Goal: Task Accomplishment & Management: Manage account settings

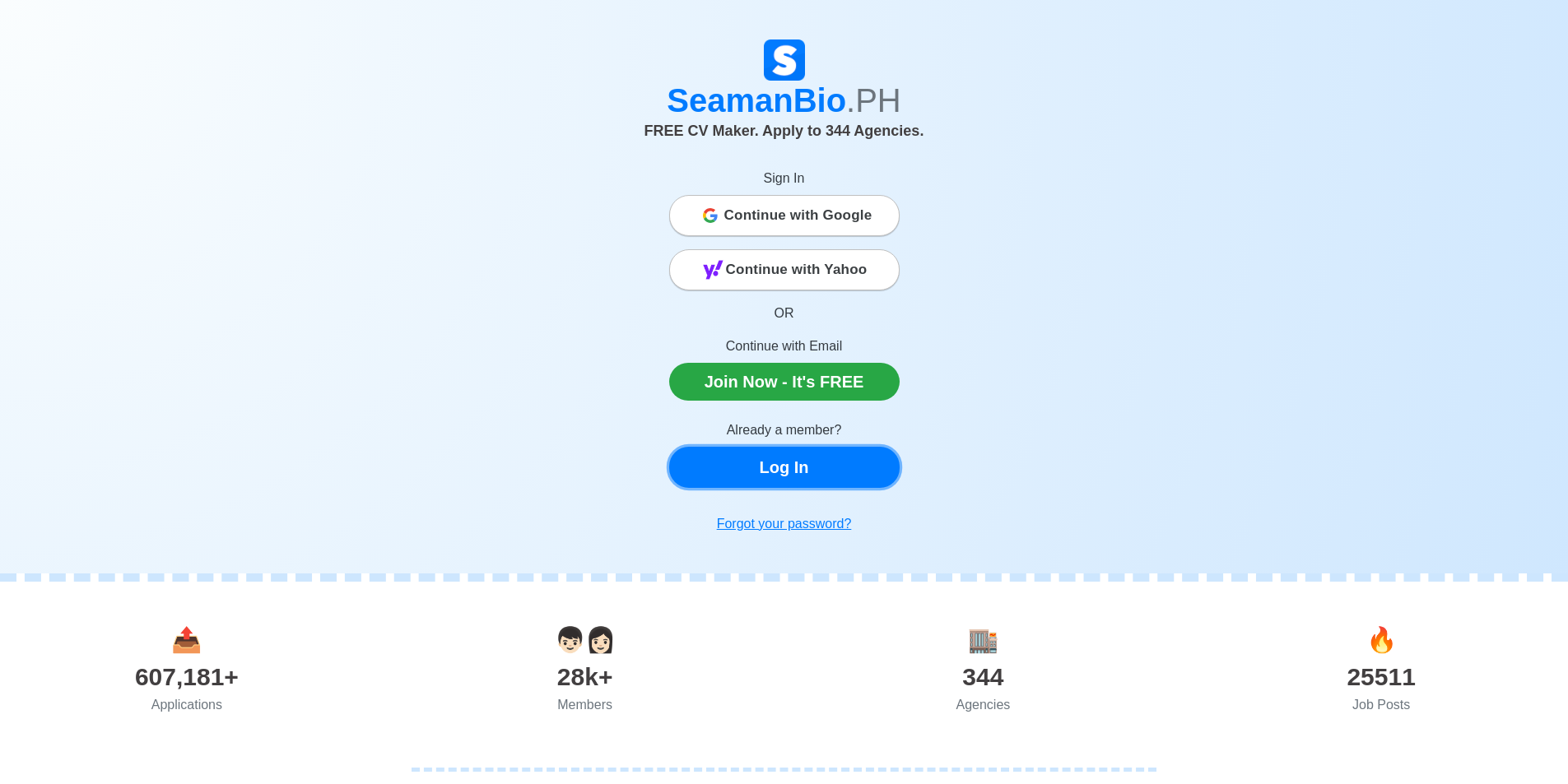
click at [781, 466] on link "Log In" at bounding box center [784, 467] width 230 height 41
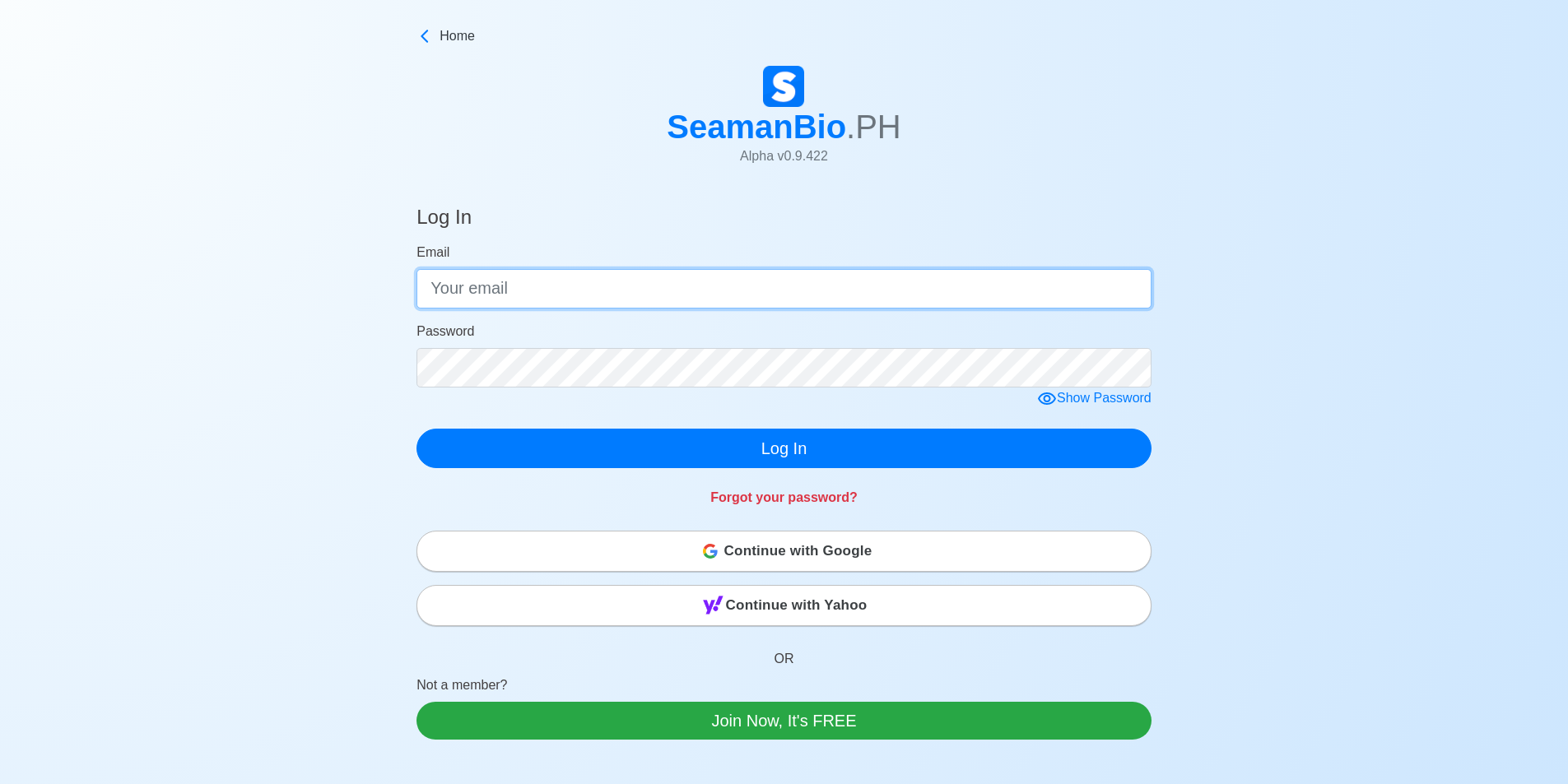
click at [499, 293] on input "Email" at bounding box center [783, 288] width 735 height 39
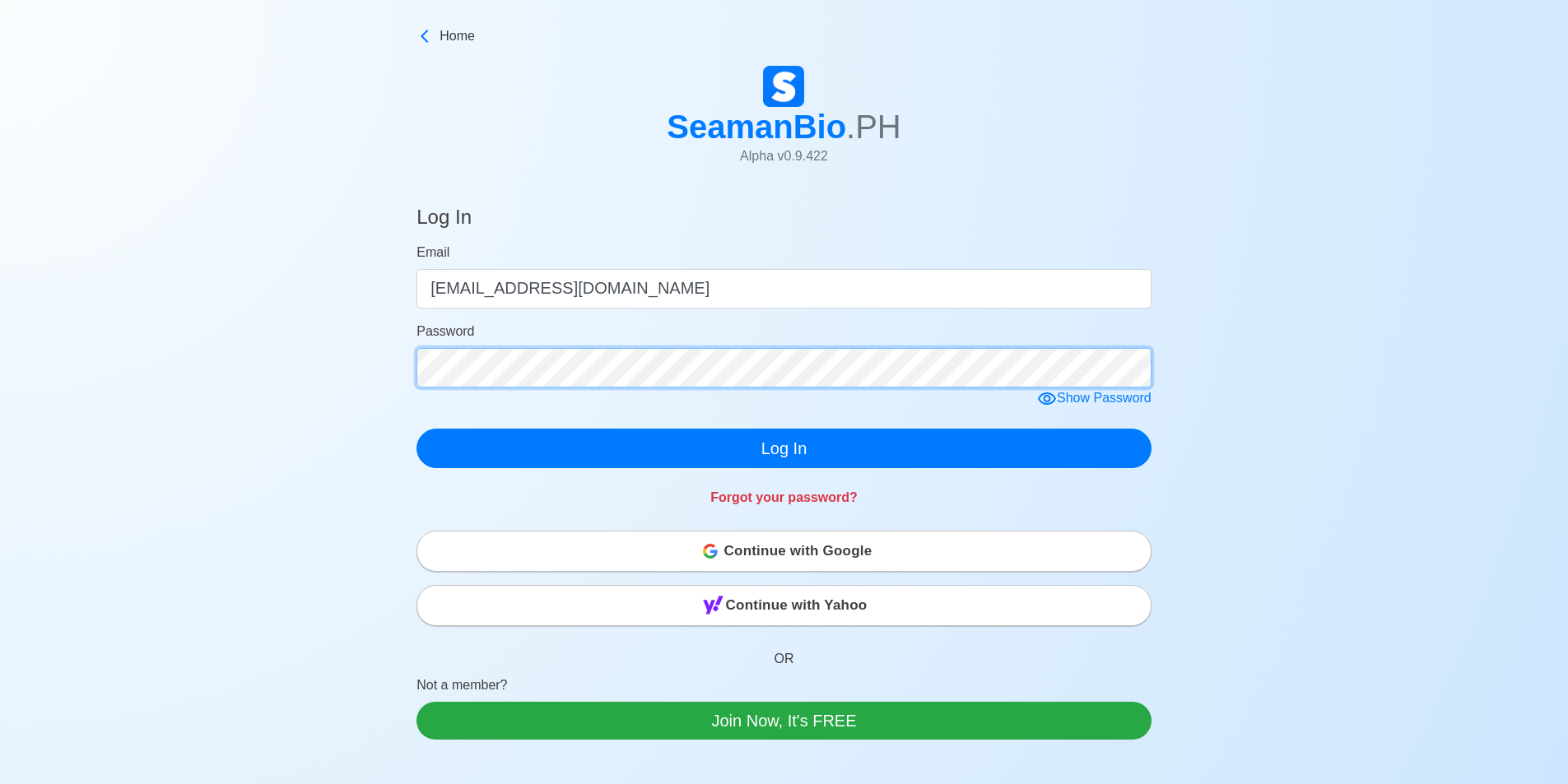
click button "Log In" at bounding box center [783, 448] width 735 height 39
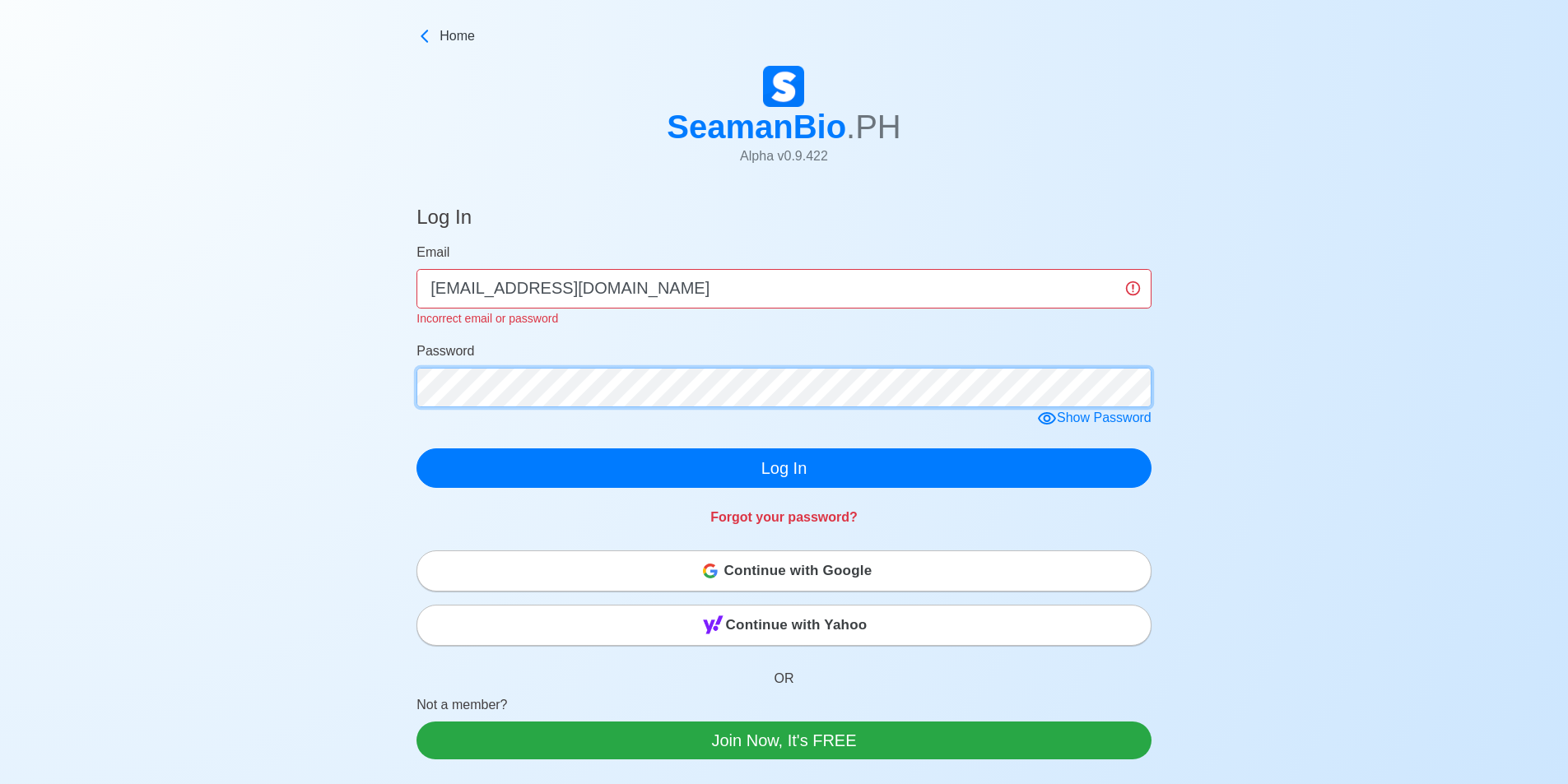
click button "Log In" at bounding box center [783, 467] width 735 height 39
click at [416, 448] on button "Log In" at bounding box center [783, 467] width 735 height 39
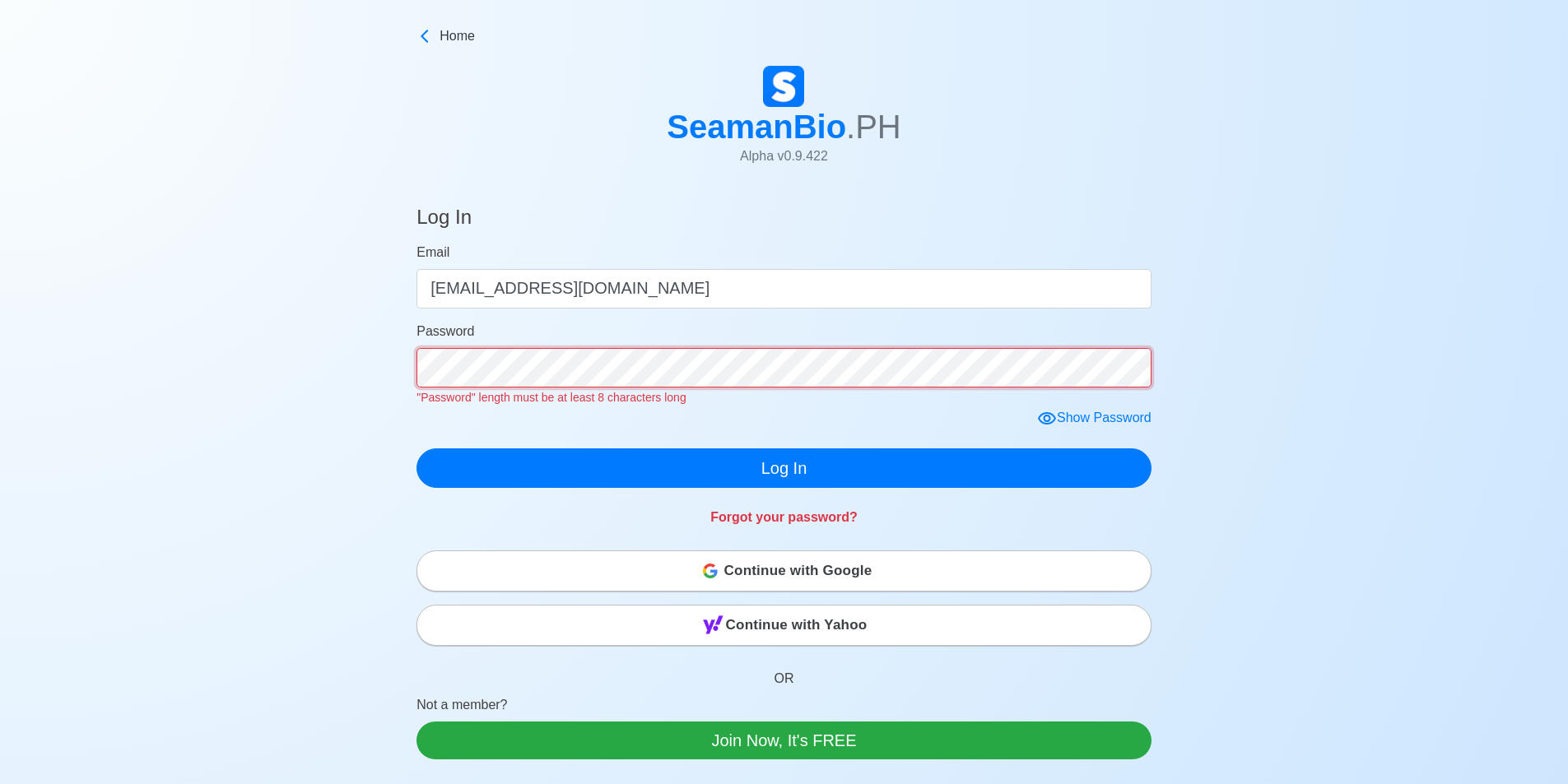
click at [416, 448] on button "Log In" at bounding box center [783, 467] width 735 height 39
click at [1053, 417] on form "Email [EMAIL_ADDRESS][DOMAIN_NAME] Password "Password" length must be at least …" at bounding box center [783, 365] width 735 height 246
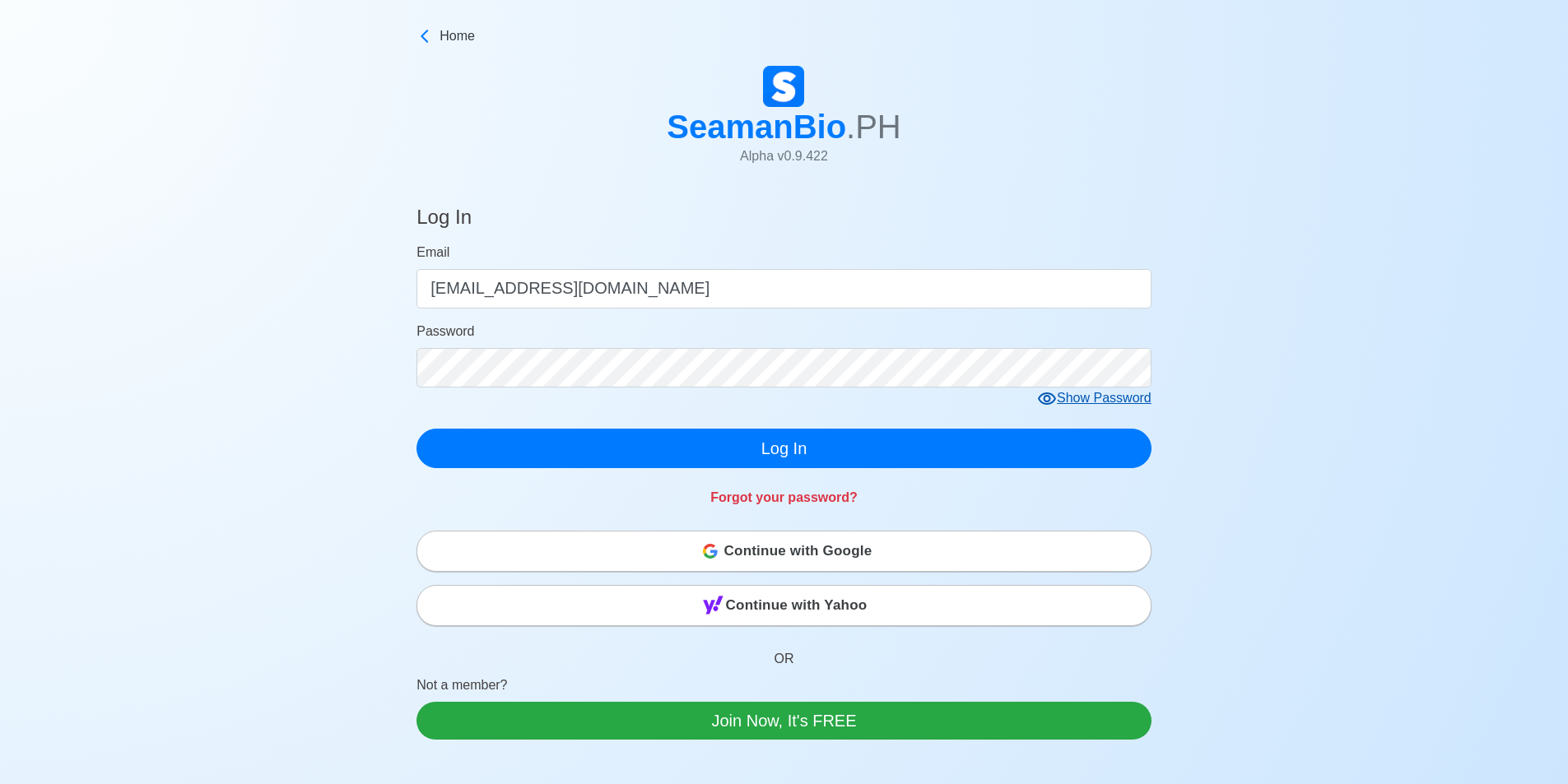
click at [1049, 400] on icon at bounding box center [1047, 399] width 20 height 20
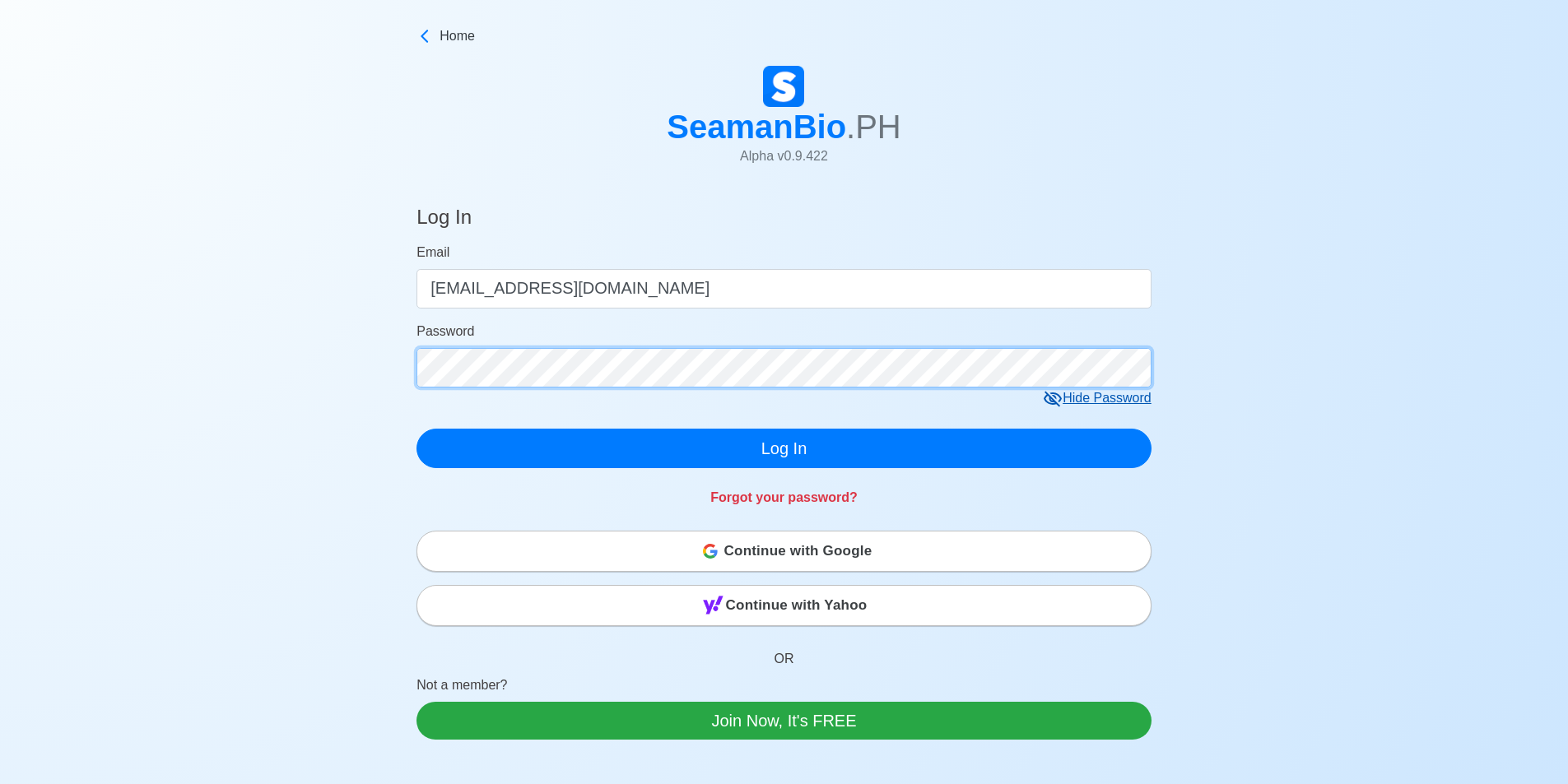
click button "Log In" at bounding box center [783, 448] width 735 height 39
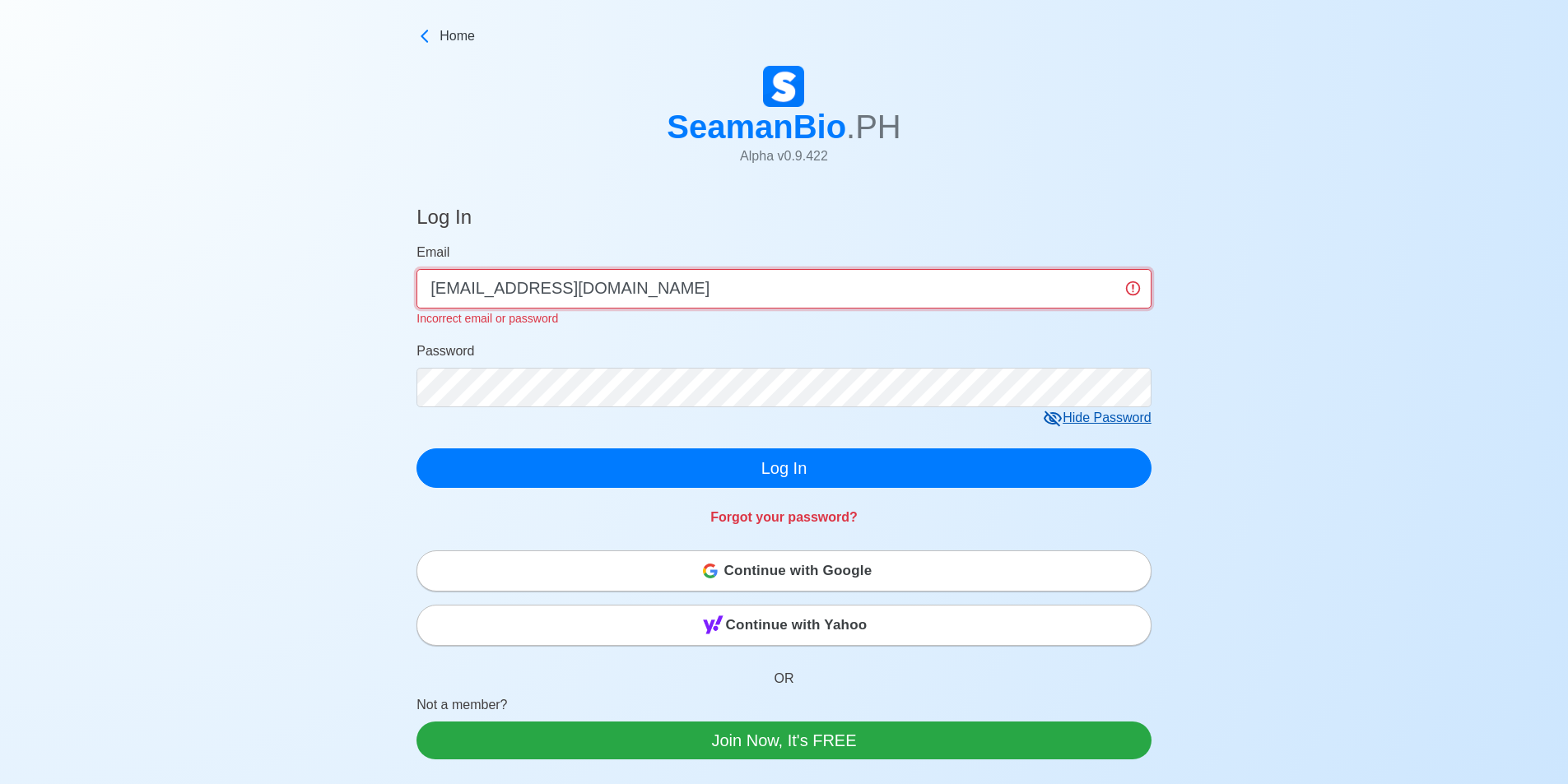
click at [727, 287] on input "[EMAIL_ADDRESS][DOMAIN_NAME]" at bounding box center [783, 288] width 735 height 39
type input "a"
